Goal: Task Accomplishment & Management: Use online tool/utility

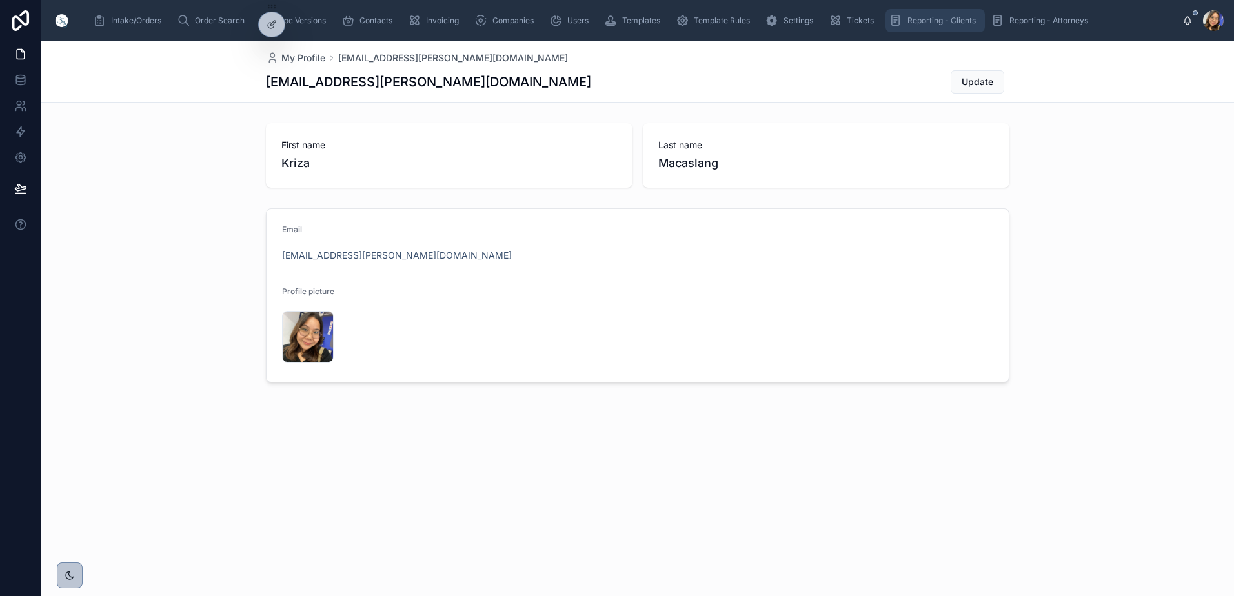
click at [917, 22] on span "Reporting - Clients" at bounding box center [942, 20] width 68 height 10
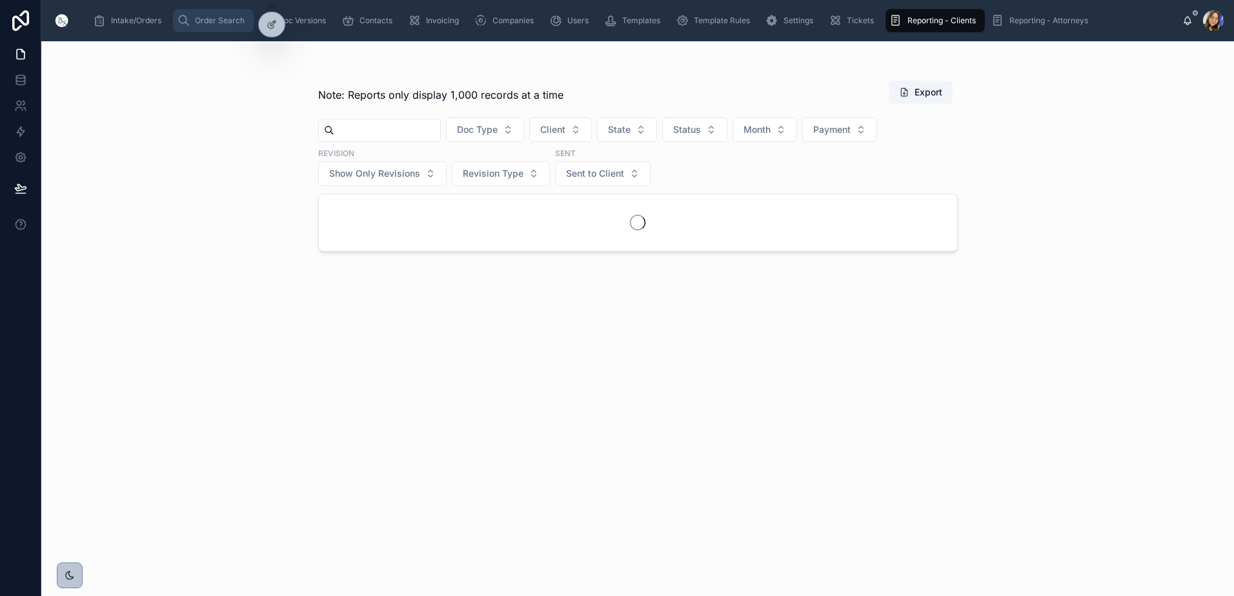
click at [197, 22] on span "Order Search" at bounding box center [220, 20] width 50 height 10
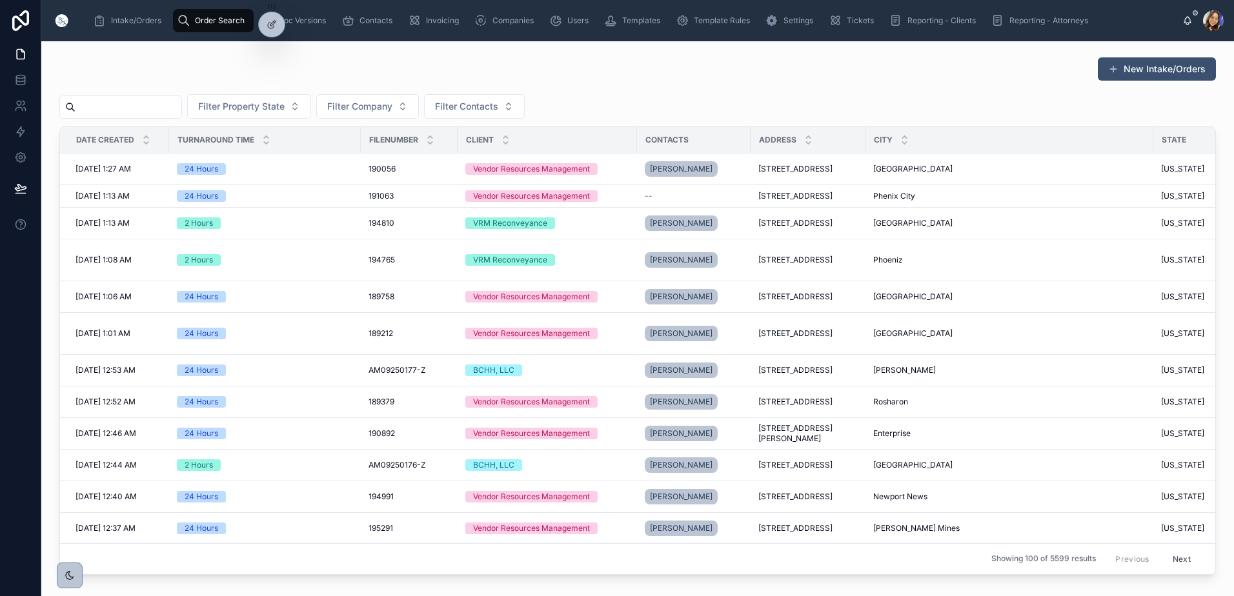
click at [169, 107] on input "text" at bounding box center [129, 107] width 106 height 18
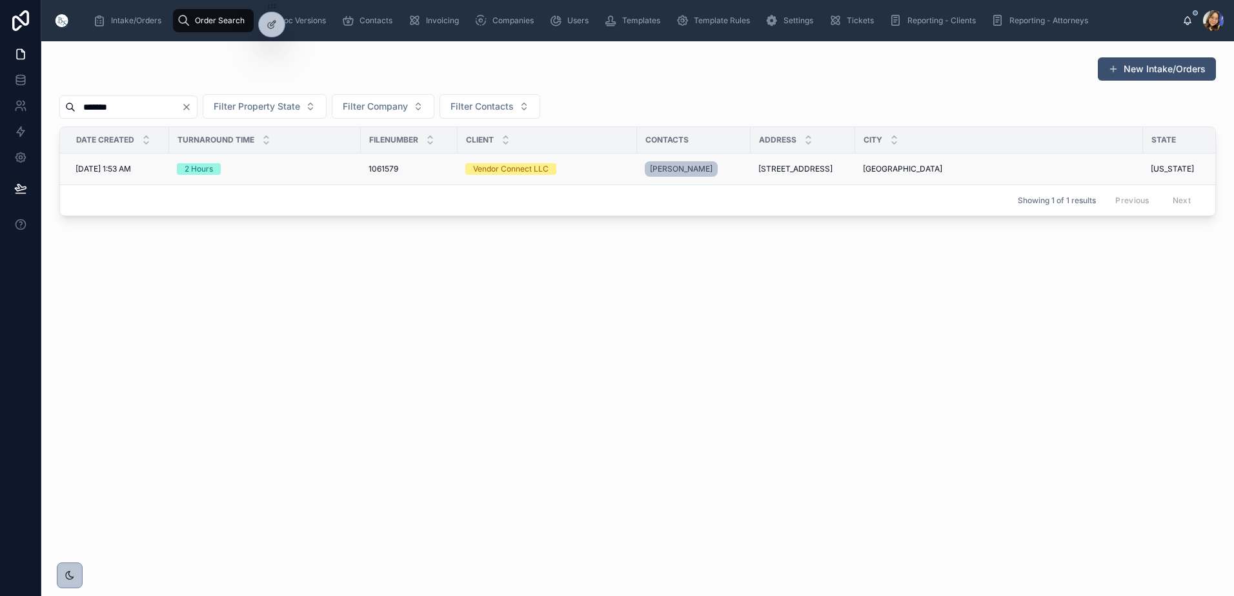
type input "*******"
click at [126, 165] on span "8/13/2025 1:53 AM" at bounding box center [104, 169] width 56 height 10
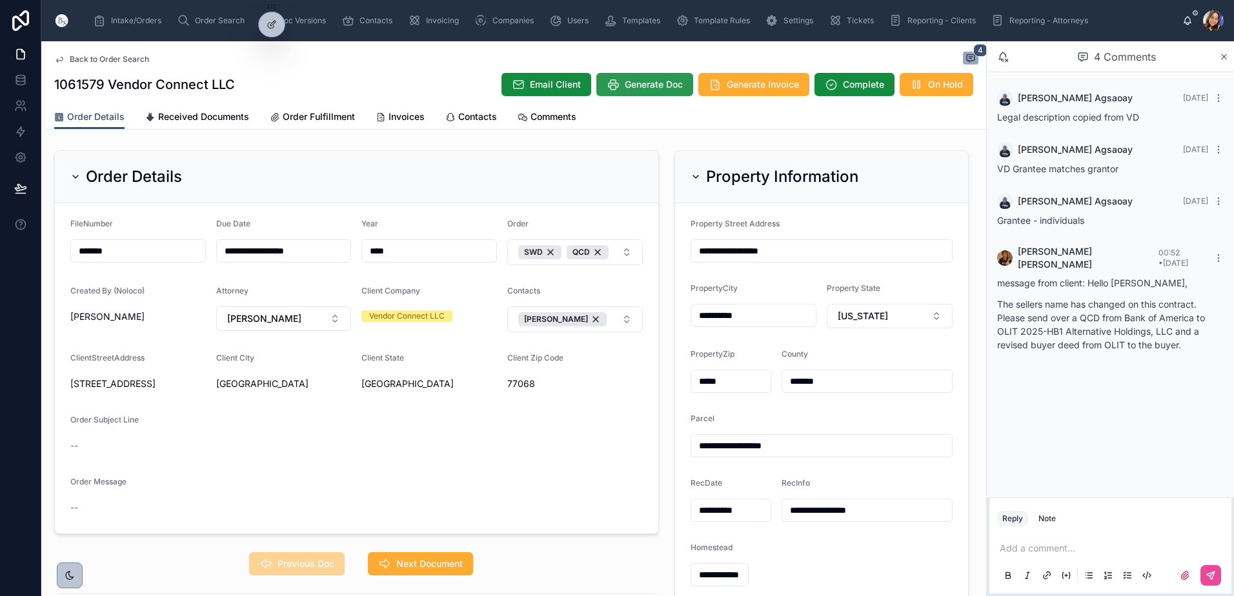
click at [633, 87] on span "Generate Doc" at bounding box center [654, 84] width 58 height 13
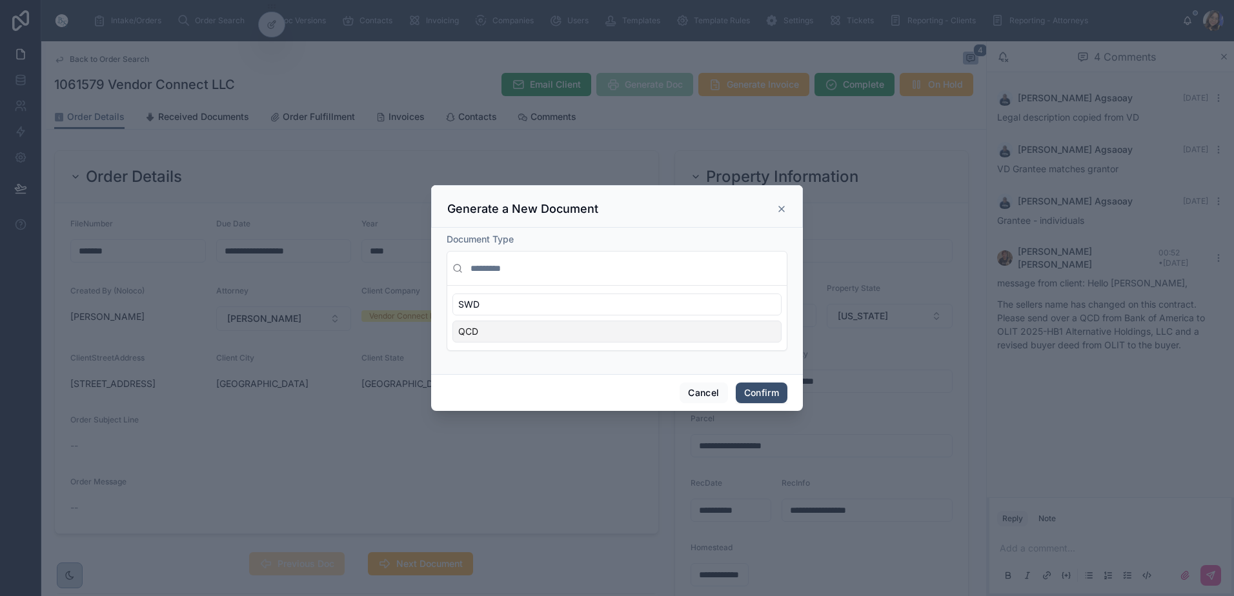
click at [556, 338] on div "QCD" at bounding box center [616, 332] width 329 height 22
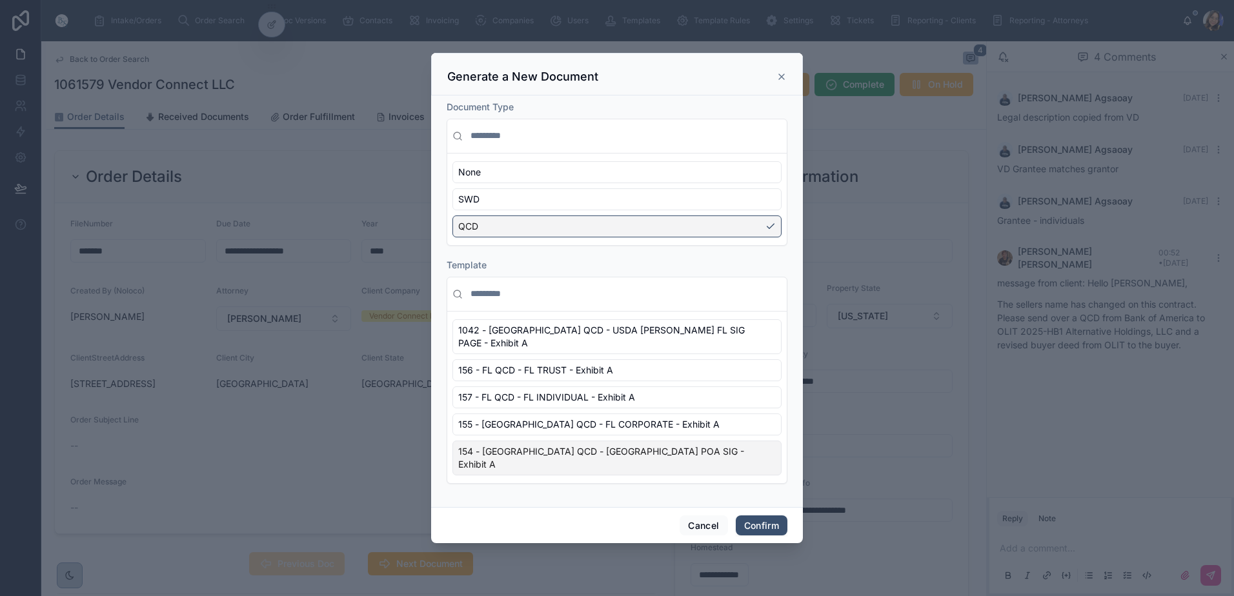
click at [567, 454] on span "154 - FL QCD - FL POA SIG - Exhibit A" at bounding box center [609, 458] width 302 height 26
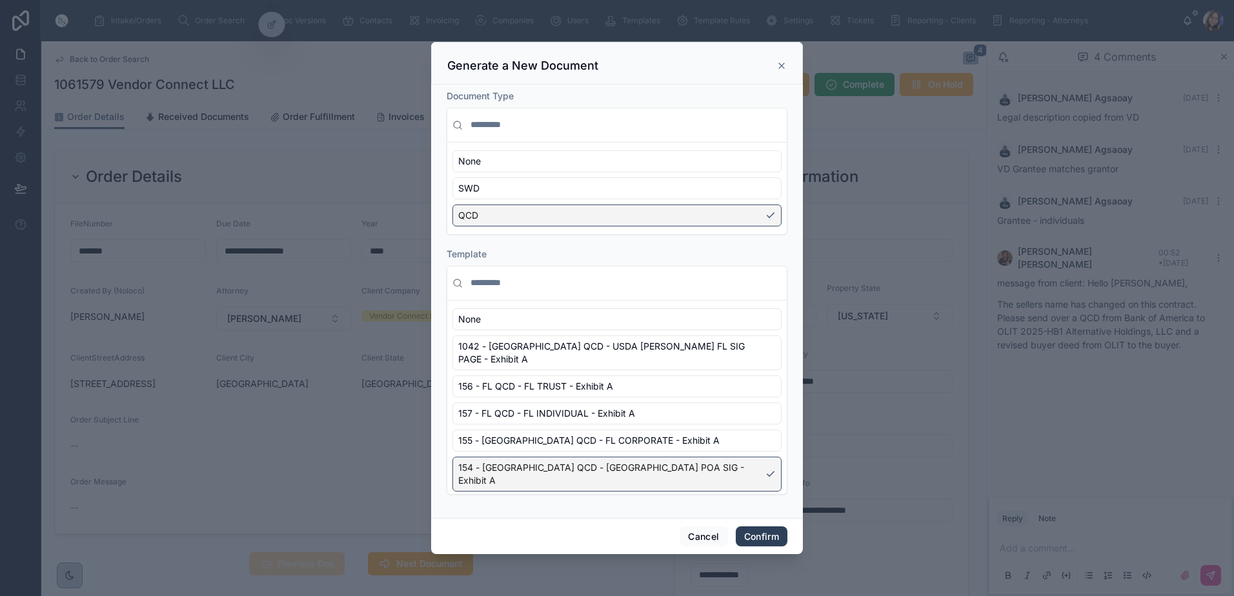
click at [756, 527] on button "Confirm" at bounding box center [762, 537] width 52 height 21
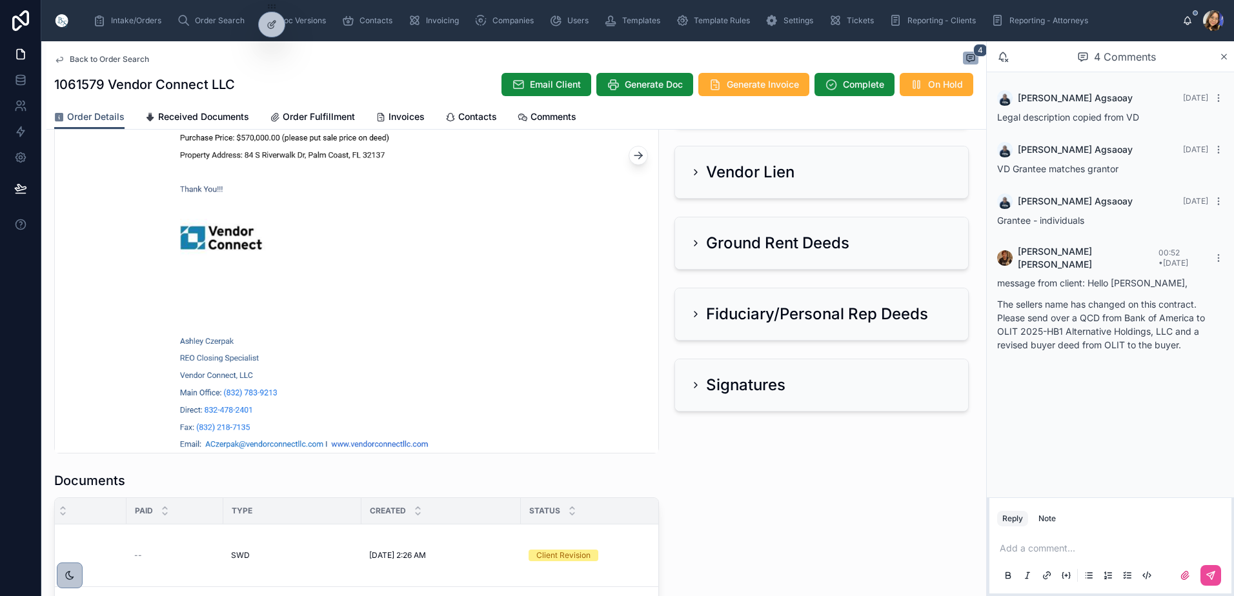
scroll to position [1161, 0]
